Goal: Information Seeking & Learning: Learn about a topic

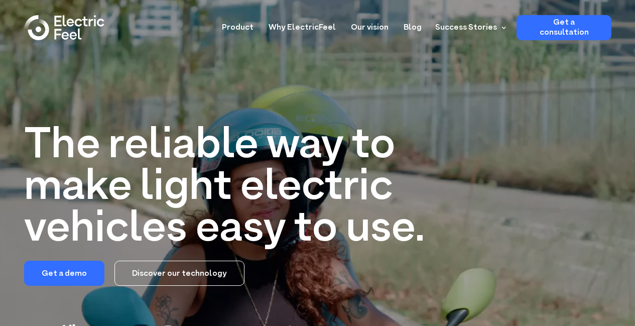
click at [254, 29] on link "Product" at bounding box center [238, 24] width 32 height 19
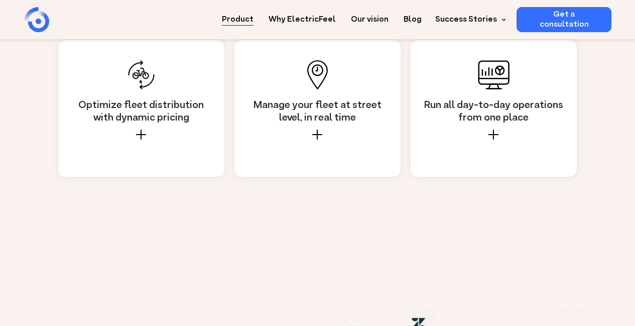
scroll to position [933, 0]
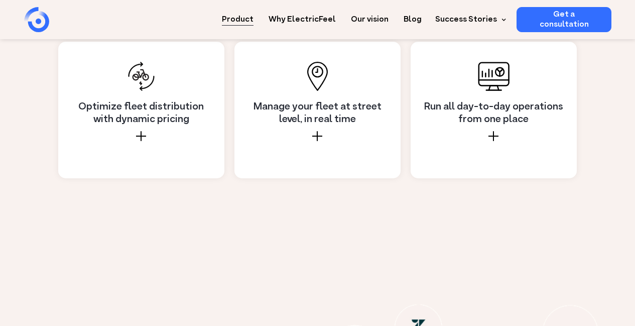
click at [315, 15] on link "Why ElectricFeel" at bounding box center [302, 16] width 67 height 19
